Goal: Find contact information: Find contact information

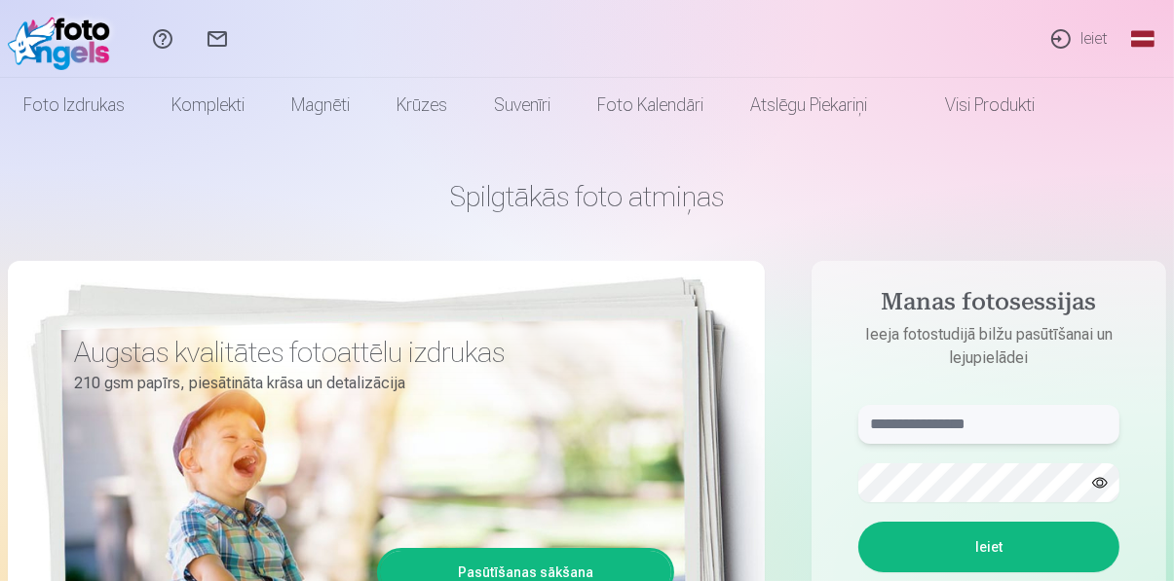
click at [956, 432] on input "text" at bounding box center [988, 424] width 261 height 39
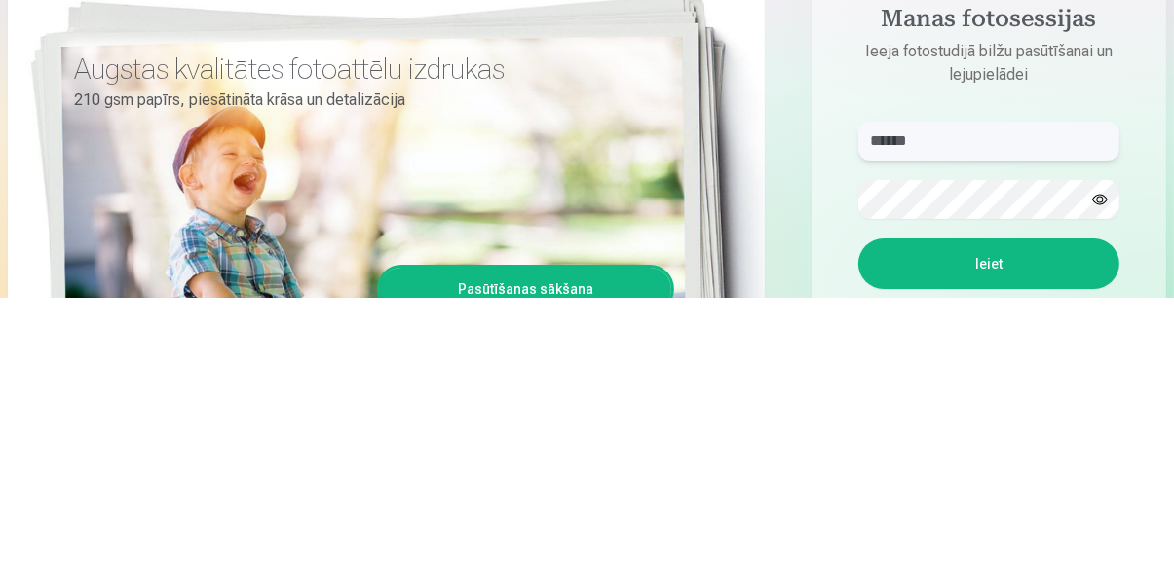
type input "******"
click at [997, 546] on button "Ieiet" at bounding box center [988, 547] width 261 height 51
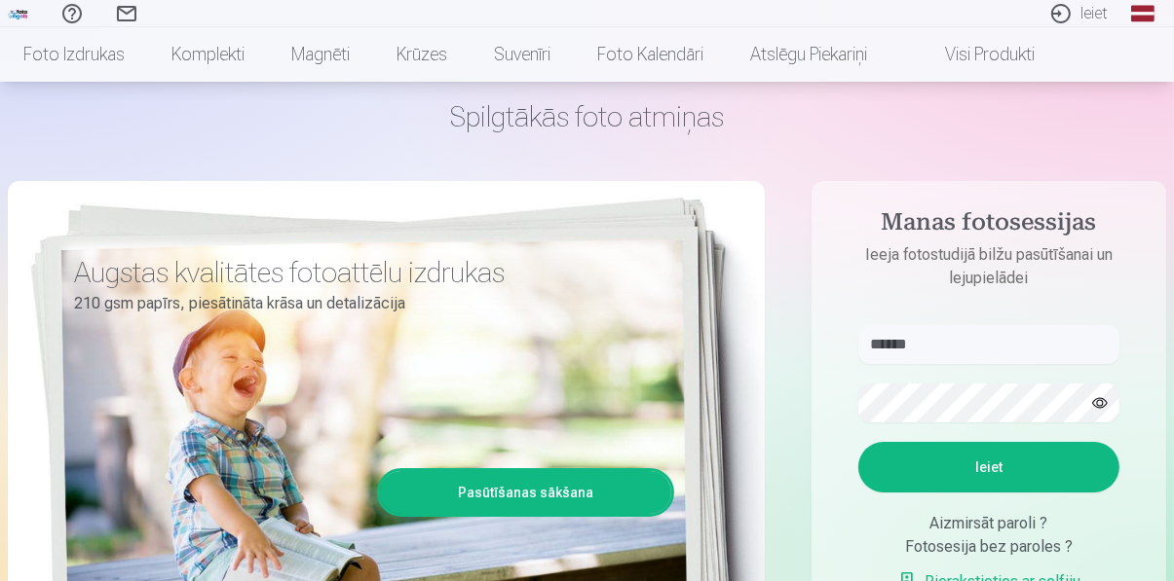
scroll to position [80, 0]
click at [995, 468] on button "Ieiet" at bounding box center [988, 467] width 261 height 51
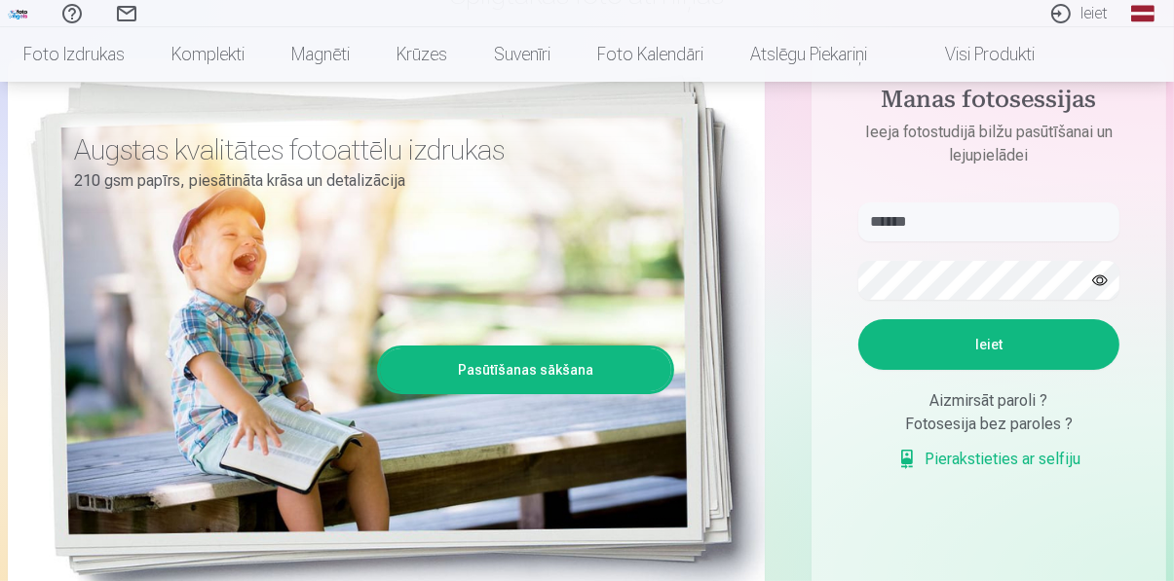
scroll to position [203, 0]
click at [808, 176] on div "Spilgtākās foto atmiņas Augstas kvalitātes fotoattēlu izdrukas 210 gsm papīrs, …" at bounding box center [587, 285] width 1158 height 711
click at [1122, 156] on p "Ieeja fotostudijā bilžu pasūtīšanai un lejupielādei" at bounding box center [989, 144] width 300 height 47
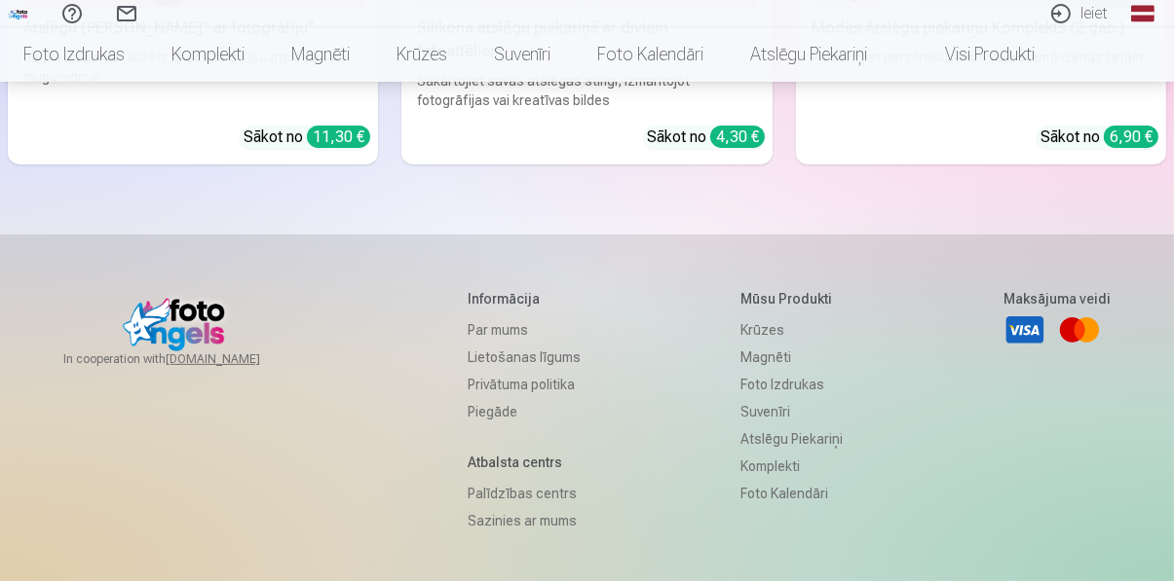
scroll to position [7244, 0]
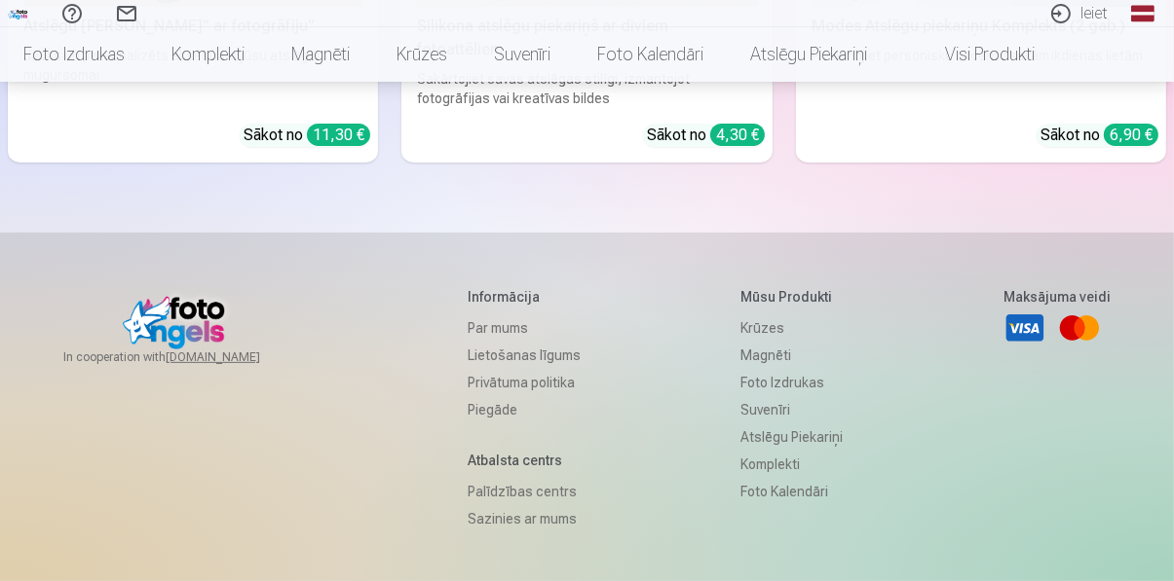
click at [520, 505] on link "Sazinies ar mums" at bounding box center [524, 518] width 113 height 27
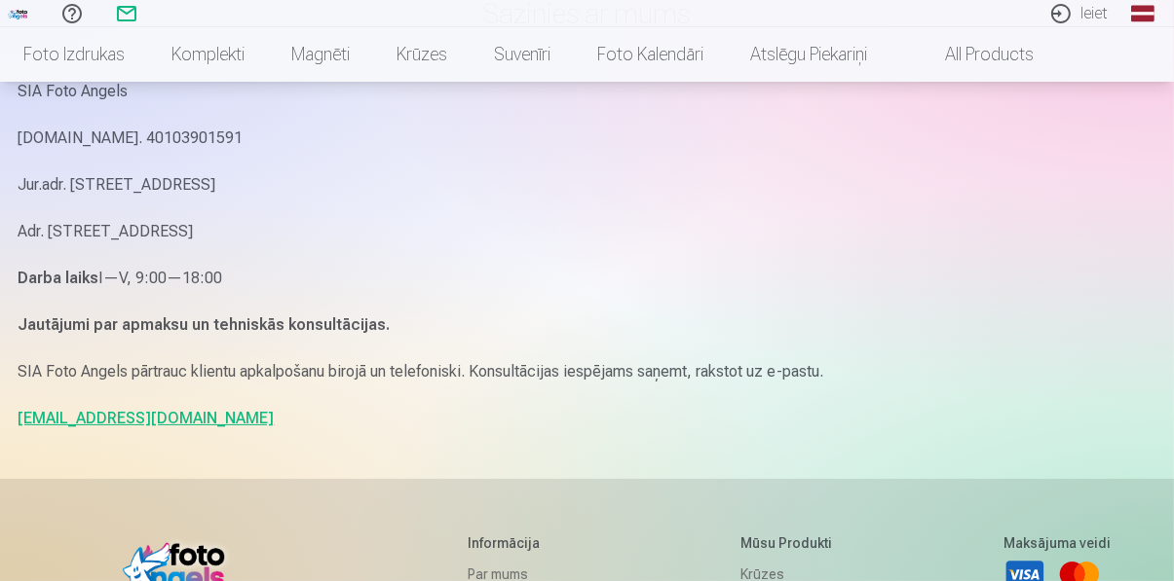
scroll to position [186, 0]
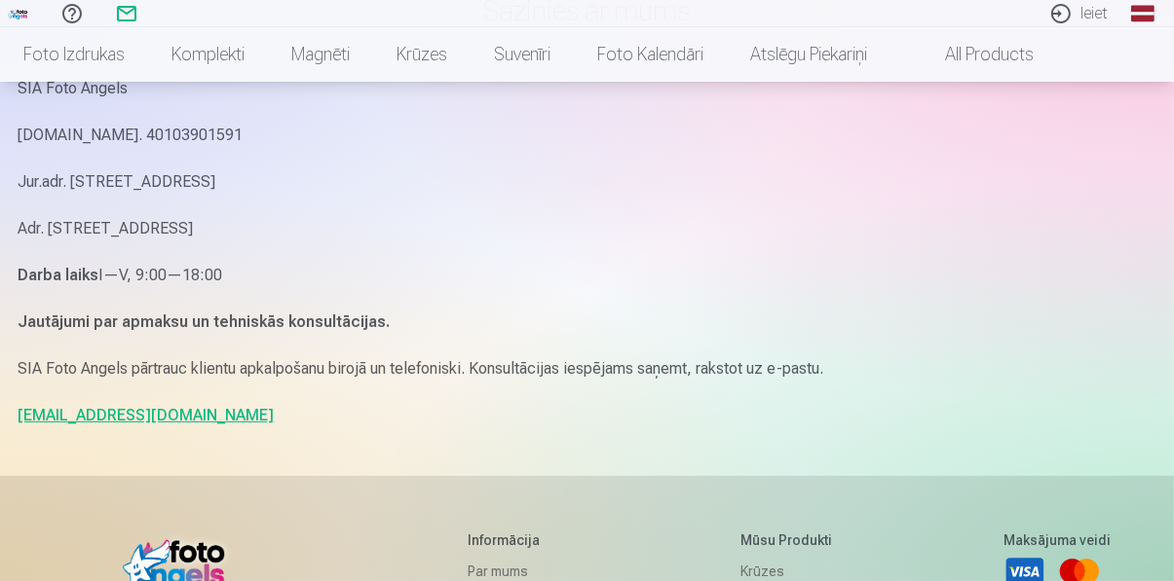
click at [552, 211] on div "SIA Foto Angels [DOMAIN_NAME]. 40103901591 Jur.adr. [STREET_ADDRESS]. [STREET_A…" at bounding box center [588, 252] width 1138 height 355
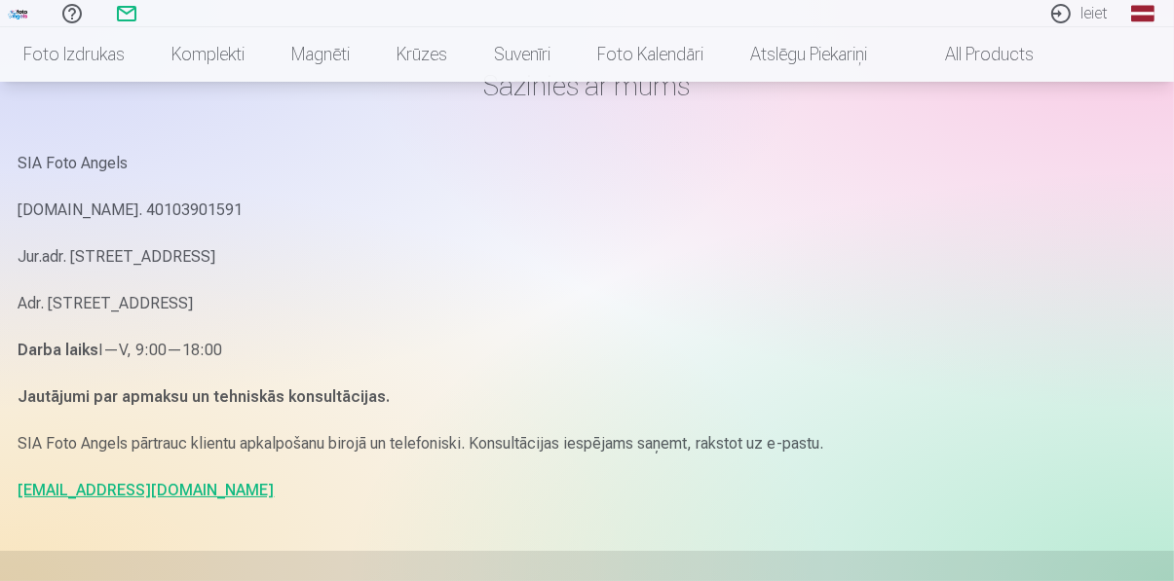
scroll to position [0, 0]
